Goal: Transaction & Acquisition: Book appointment/travel/reservation

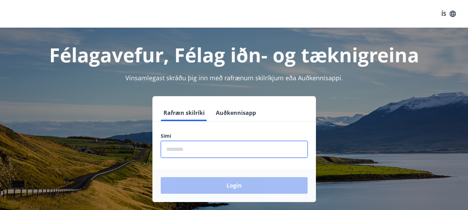
click at [235, 150] on input "phone" at bounding box center [234, 149] width 147 height 17
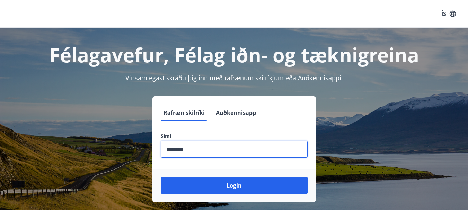
type input "********"
click at [161, 177] on button "Login" at bounding box center [234, 185] width 147 height 17
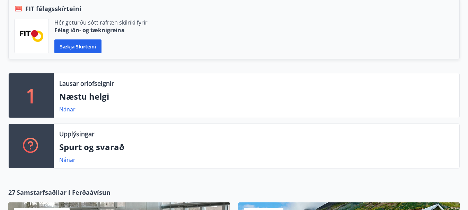
scroll to position [166, 0]
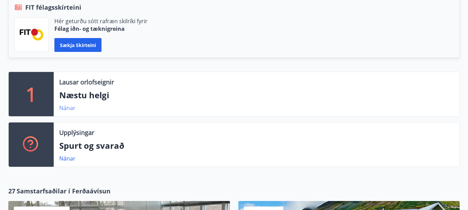
click at [68, 108] on link "Nánar" at bounding box center [67, 108] width 16 height 8
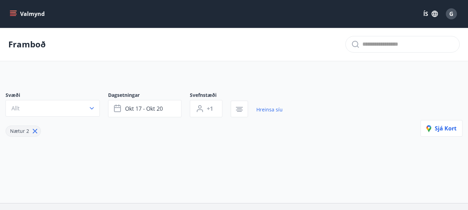
type input "*"
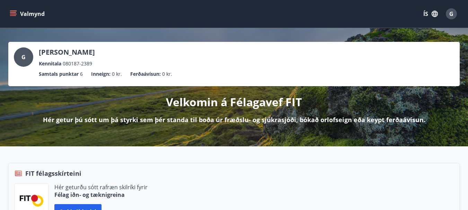
click at [11, 15] on icon "menu" at bounding box center [13, 13] width 7 height 7
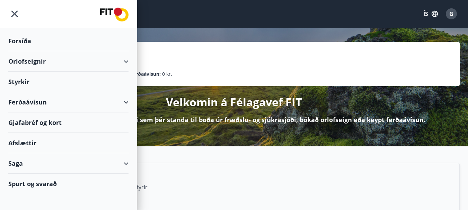
click at [17, 11] on icon "menu" at bounding box center [14, 14] width 7 height 7
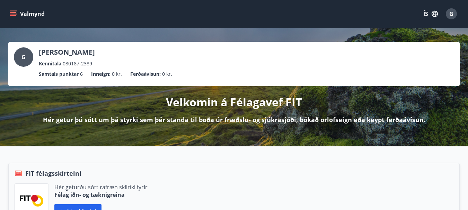
click at [16, 12] on icon "menu" at bounding box center [13, 13] width 7 height 7
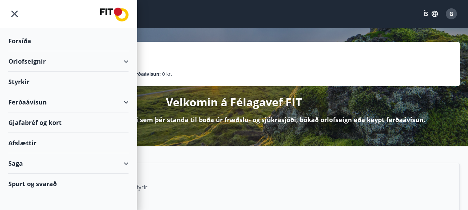
click at [54, 61] on div "Orlofseignir" at bounding box center [68, 61] width 120 height 20
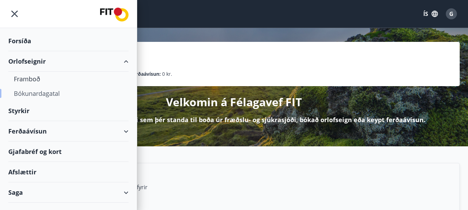
click at [38, 94] on div "Bókunardagatal" at bounding box center [68, 93] width 109 height 15
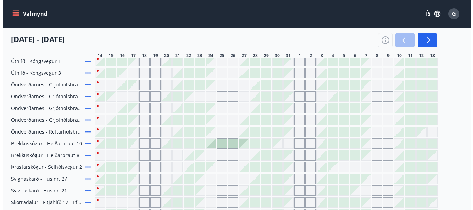
scroll to position [115, 0]
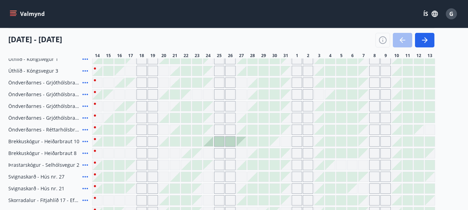
click at [211, 144] on div at bounding box center [208, 142] width 10 height 10
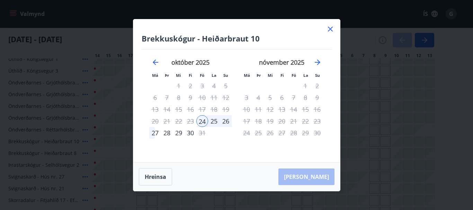
click at [202, 121] on div "24" at bounding box center [202, 121] width 12 height 12
click at [156, 133] on div "27" at bounding box center [155, 133] width 12 height 12
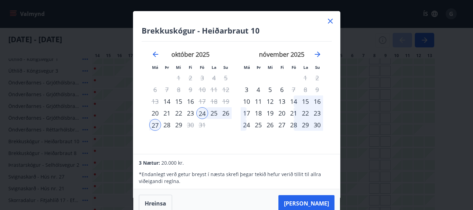
click at [166, 124] on div "28" at bounding box center [167, 125] width 12 height 12
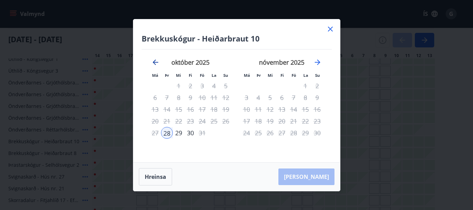
click at [156, 61] on icon "Move backward to switch to the previous month." at bounding box center [155, 62] width 8 height 8
click at [329, 29] on icon at bounding box center [330, 29] width 8 height 8
click at [158, 176] on div at bounding box center [263, 177] width 343 height 10
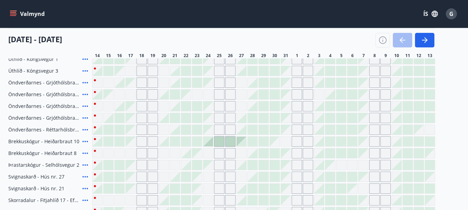
click at [212, 142] on div at bounding box center [208, 142] width 10 height 10
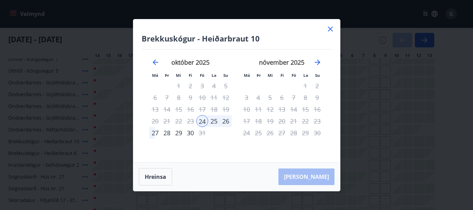
click at [153, 134] on div "27" at bounding box center [155, 133] width 12 height 12
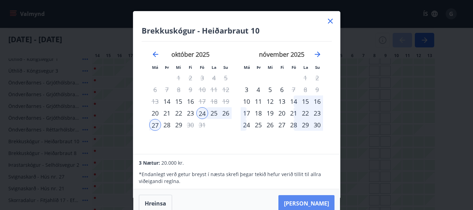
click at [313, 200] on button "[PERSON_NAME]" at bounding box center [307, 203] width 56 height 17
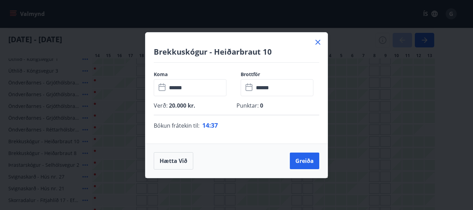
click at [281, 88] on input "******" at bounding box center [284, 87] width 60 height 17
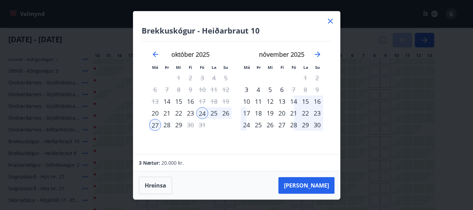
click at [168, 126] on div "28" at bounding box center [167, 125] width 12 height 12
click at [307, 183] on button "[PERSON_NAME]" at bounding box center [307, 185] width 56 height 17
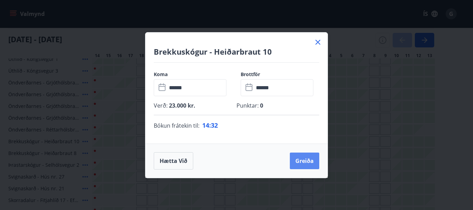
click at [304, 165] on button "Greiða" at bounding box center [304, 161] width 29 height 17
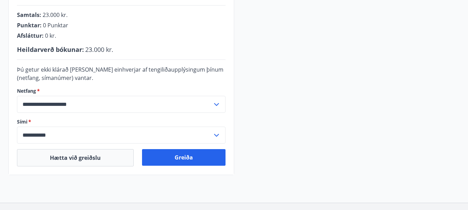
scroll to position [191, 0]
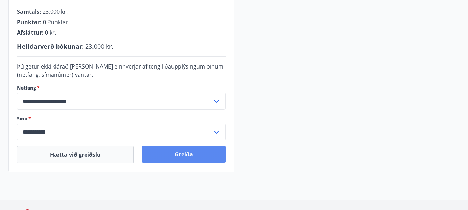
click at [206, 157] on button "Greiða" at bounding box center [183, 154] width 83 height 17
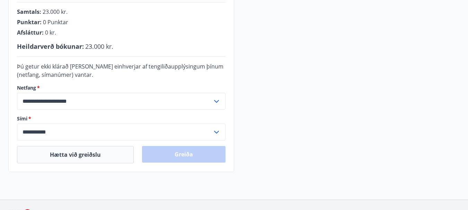
click at [206, 157] on div "Greiða" at bounding box center [183, 154] width 83 height 17
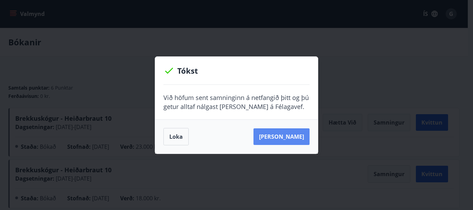
click at [288, 142] on button "Sjá samning" at bounding box center [282, 137] width 56 height 17
click at [179, 140] on button "Loka" at bounding box center [176, 136] width 25 height 17
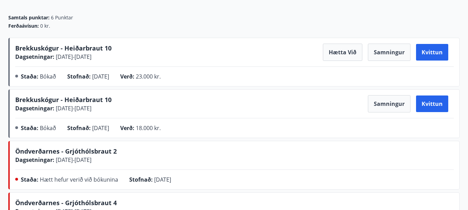
scroll to position [65, 0]
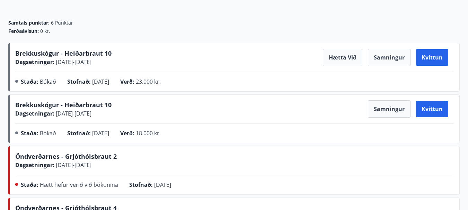
click at [83, 53] on span "Brekkuskógur - Heiðarbraut 10" at bounding box center [63, 53] width 96 height 8
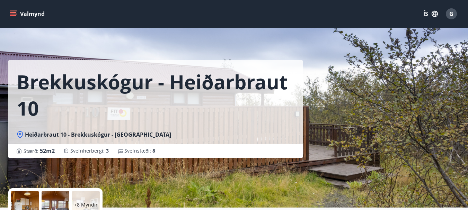
click at [240, 176] on div "Brekkuskógur - Heiðarbraut 10 Heiðarbraut 10 - Brekkuskógur - Bláskógabyggð - Á…" at bounding box center [158, 104] width 301 height 208
click at [245, 169] on div "Brekkuskógur - Heiðarbraut 10 Heiðarbraut 10 - Brekkuskógur - Bláskógabyggð - Á…" at bounding box center [158, 104] width 301 height 208
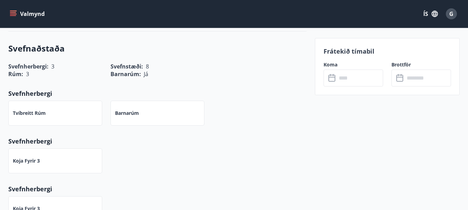
scroll to position [289, 0]
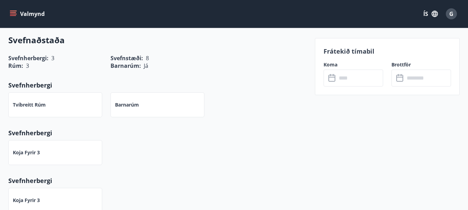
click at [30, 12] on button "Valmynd" at bounding box center [27, 14] width 39 height 12
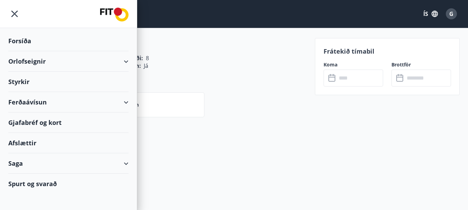
click at [191, 116] on div "Barnarúm" at bounding box center [158, 105] width 94 height 25
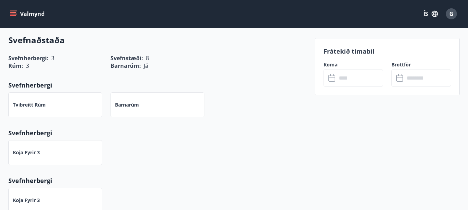
click at [36, 16] on button "Valmynd" at bounding box center [27, 14] width 39 height 12
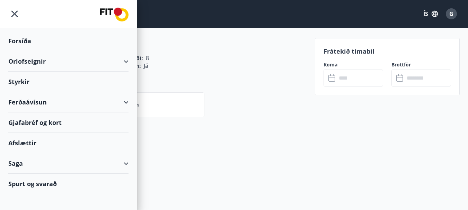
click at [35, 61] on div "Orlofseignir" at bounding box center [68, 61] width 120 height 20
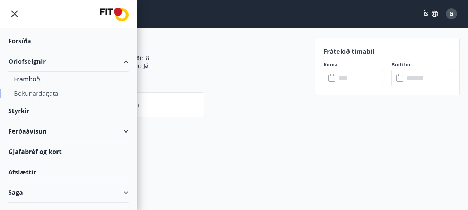
click at [32, 93] on div "Bókunardagatal" at bounding box center [68, 93] width 109 height 15
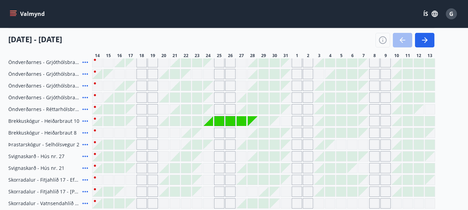
scroll to position [134, 0]
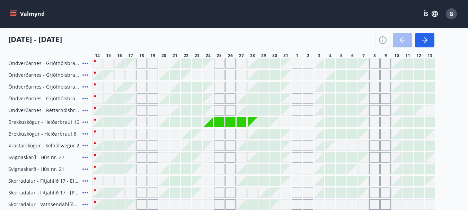
click at [218, 122] on div "Gráir dagar eru ekki bókanlegir" at bounding box center [219, 122] width 10 height 10
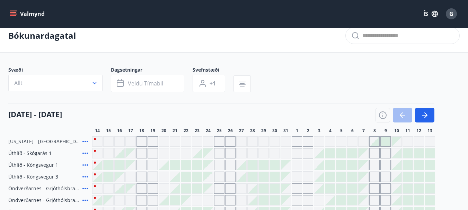
scroll to position [0, 0]
